Goal: Information Seeking & Learning: Learn about a topic

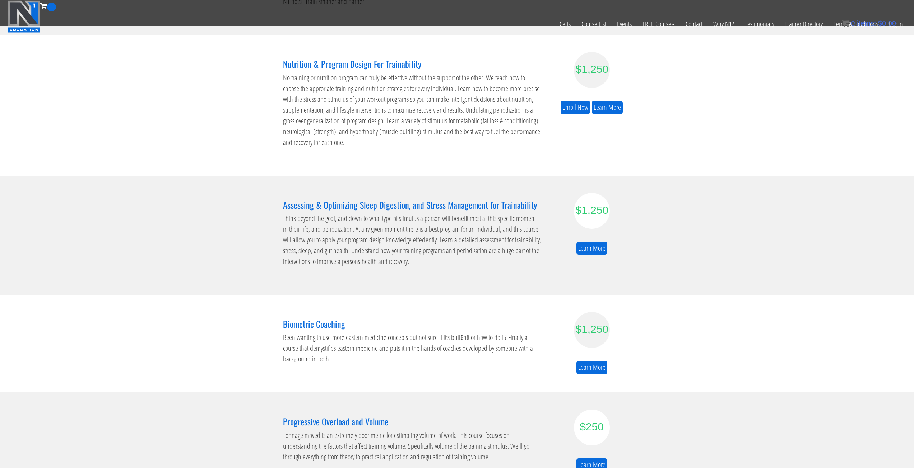
scroll to position [179, 0]
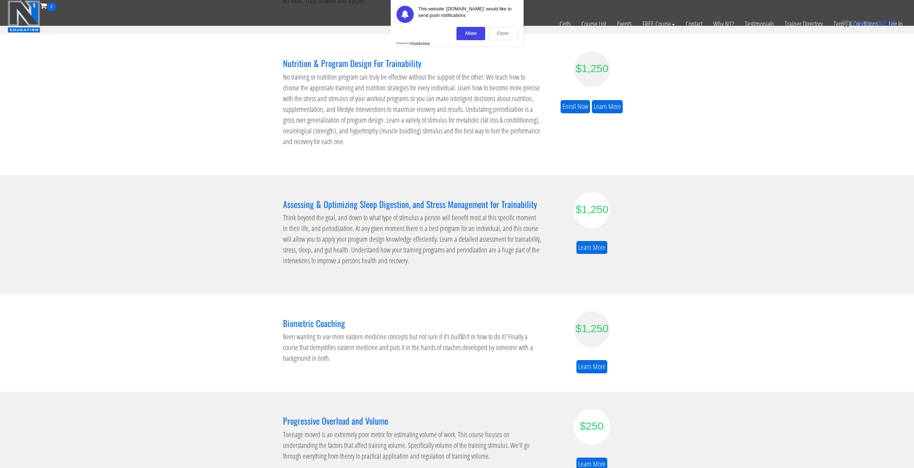
click at [508, 31] on div "Close" at bounding box center [503, 33] width 30 height 13
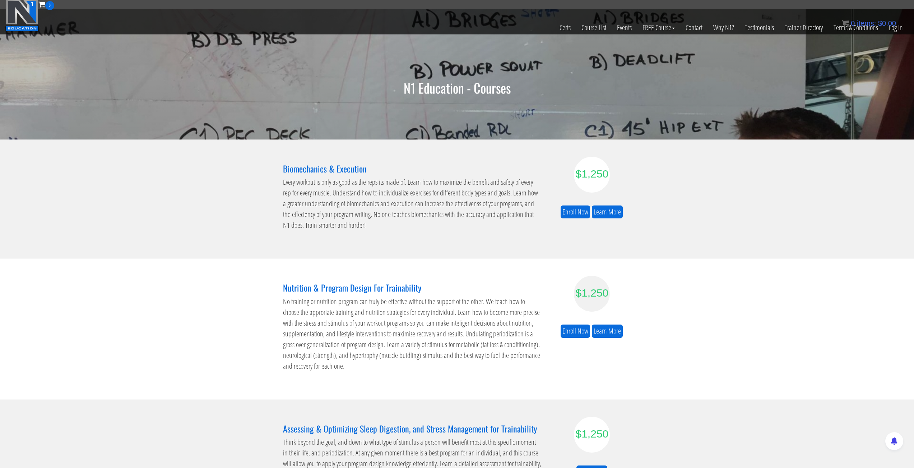
scroll to position [0, 0]
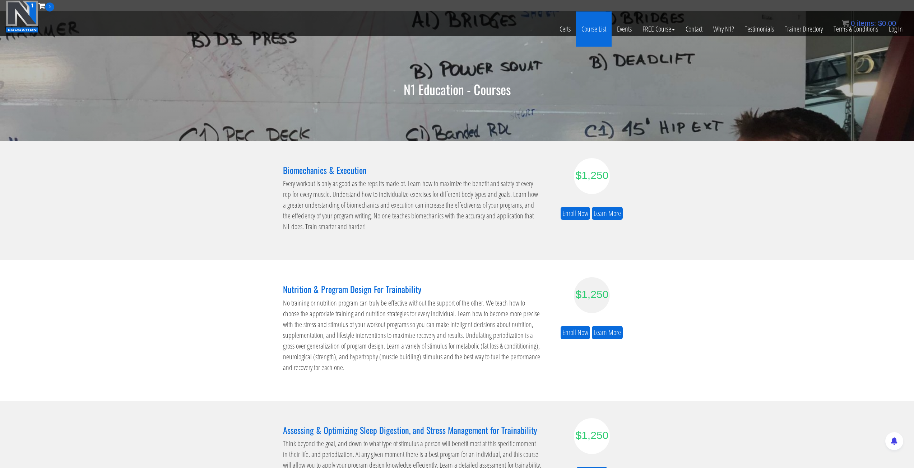
click at [589, 29] on link "Course List" at bounding box center [594, 28] width 36 height 35
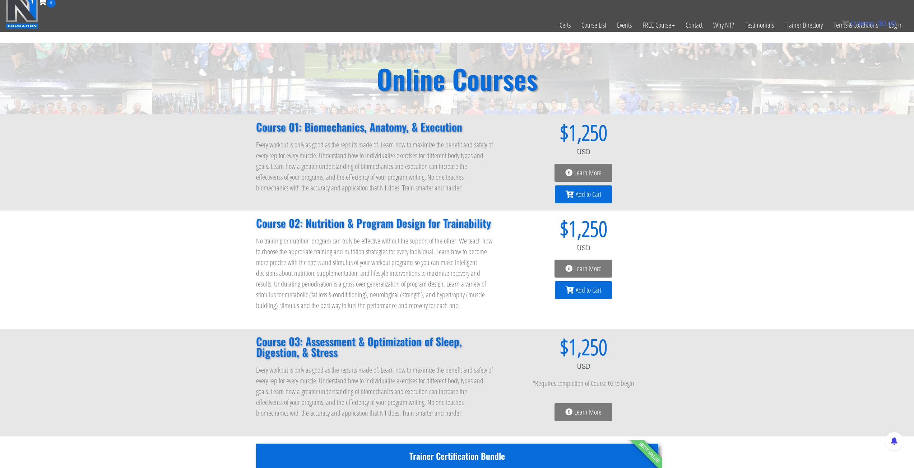
scroll to position [3, 0]
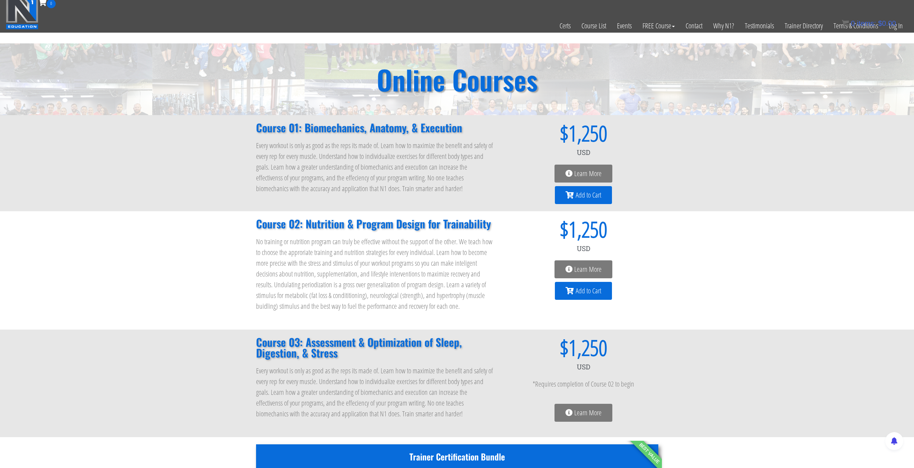
click at [584, 175] on span "Learn More" at bounding box center [587, 173] width 27 height 7
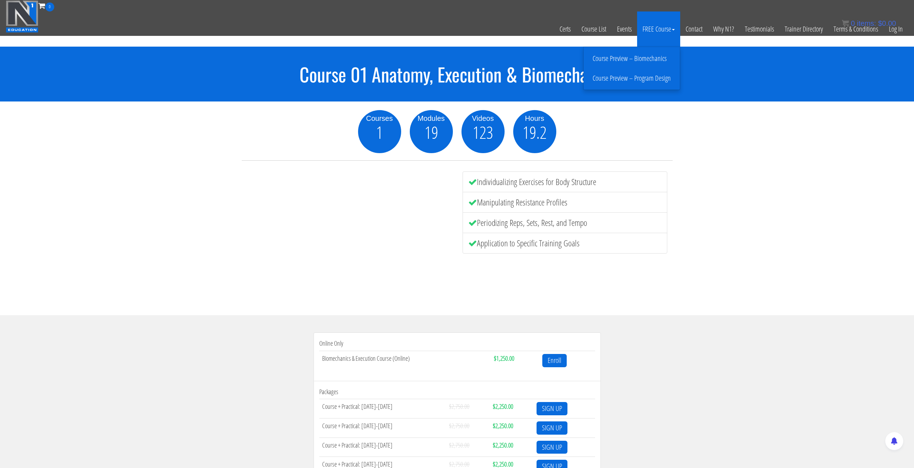
click at [645, 58] on link "Course Preview – Biomechanics" at bounding box center [631, 58] width 93 height 13
